Goal: Transaction & Acquisition: Purchase product/service

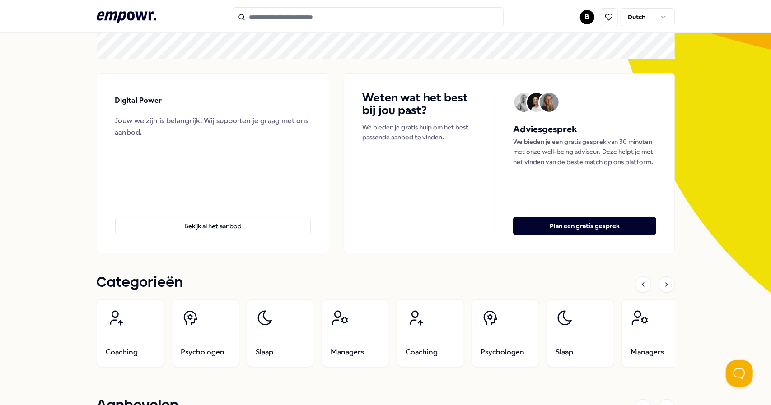
scroll to position [45, 0]
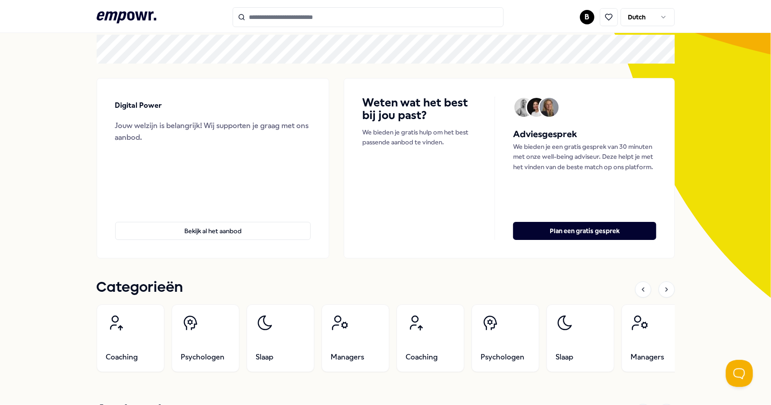
click at [587, 18] on html ".empowr-logo_svg__cls-1{fill:#03032f} B Dutch Alle categorieën Self-care librar…" at bounding box center [385, 202] width 771 height 405
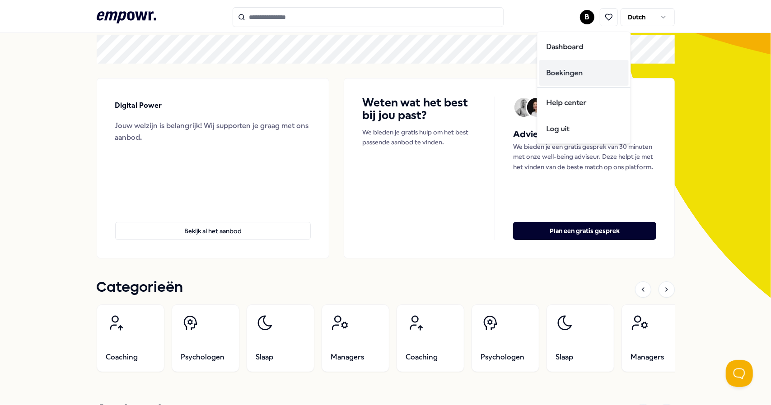
click at [572, 69] on div "Boekingen" at bounding box center [583, 73] width 89 height 26
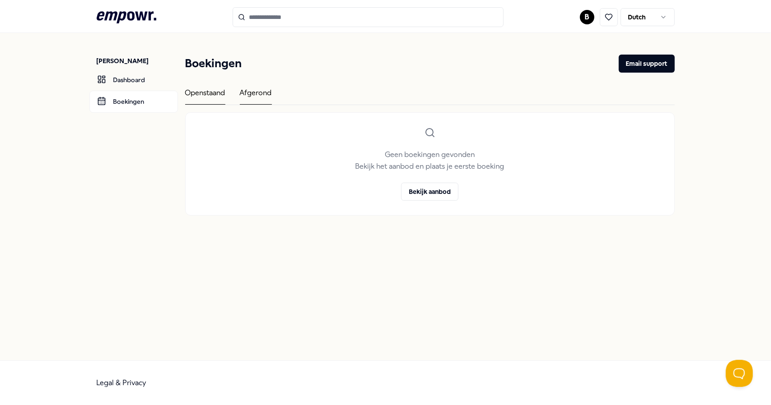
click at [257, 99] on div "Afgerond" at bounding box center [256, 96] width 32 height 18
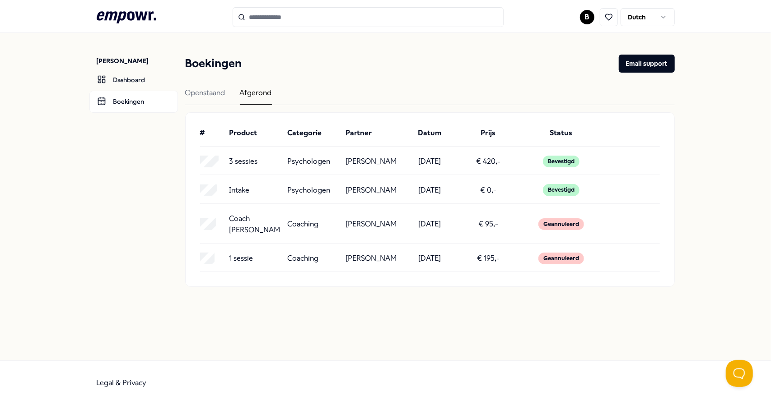
click at [355, 161] on p "[PERSON_NAME]" at bounding box center [371, 162] width 51 height 12
click at [306, 163] on p "Psychologen" at bounding box center [308, 162] width 43 height 12
click at [368, 164] on p "[PERSON_NAME]" at bounding box center [371, 162] width 51 height 12
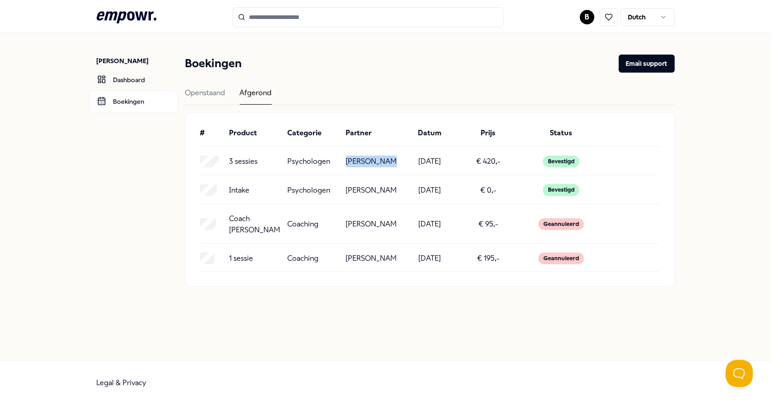
click at [368, 164] on p "[PERSON_NAME]" at bounding box center [371, 162] width 51 height 12
copy p "[PERSON_NAME]"
click at [260, 17] on input "Search for products, categories or subcategories" at bounding box center [368, 17] width 271 height 20
paste input "**********"
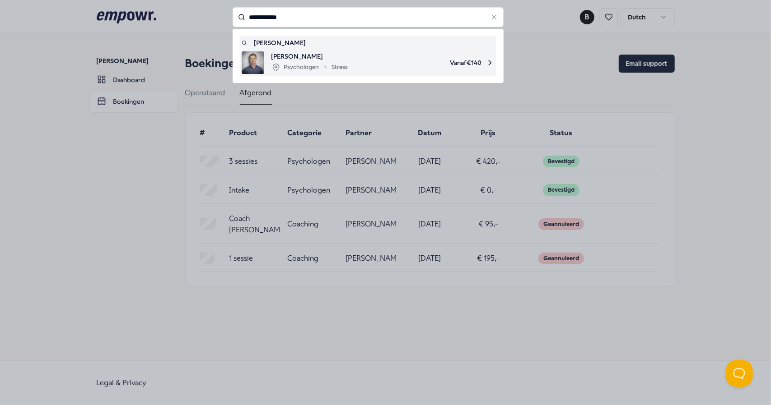
click at [301, 57] on span "[PERSON_NAME]" at bounding box center [309, 56] width 77 height 10
type input "**********"
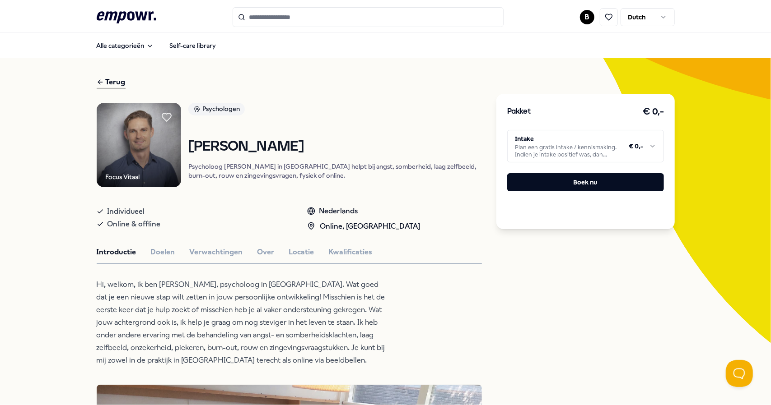
click at [624, 148] on html ".empowr-logo_svg__cls-1{fill:#03032f} B Dutch Alle categorieën Self-care librar…" at bounding box center [385, 202] width 771 height 405
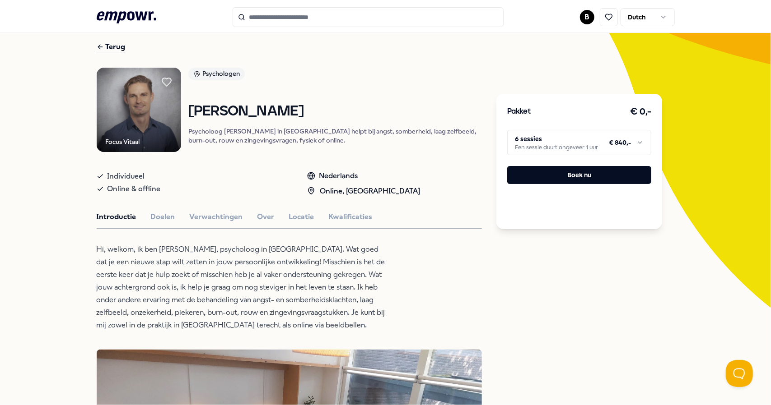
scroll to position [45, 0]
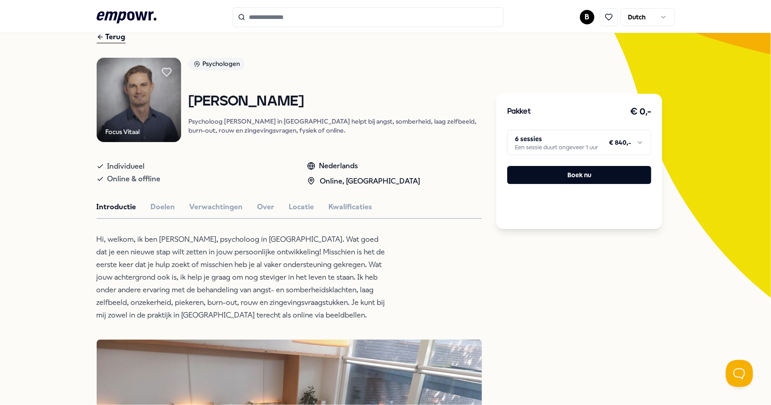
click at [560, 146] on html ".empowr-logo_svg__cls-1{fill:#03032f} B Dutch Alle categorieën Self-care librar…" at bounding box center [385, 202] width 771 height 405
drag, startPoint x: 567, startPoint y: 176, endPoint x: 426, endPoint y: 47, distance: 191.1
